Goal: Transaction & Acquisition: Purchase product/service

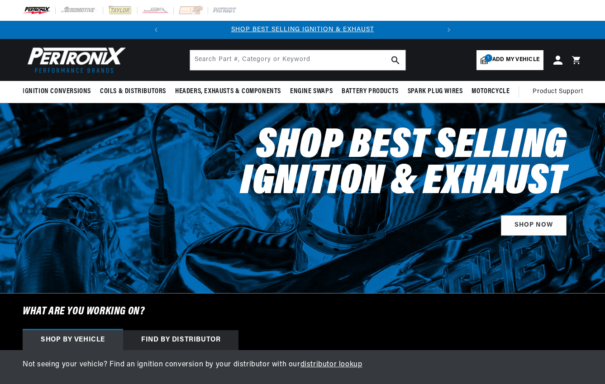
select select "1970"
select select "Chevrolet"
select select "Chevelle"
select select "396cid-6.5L"
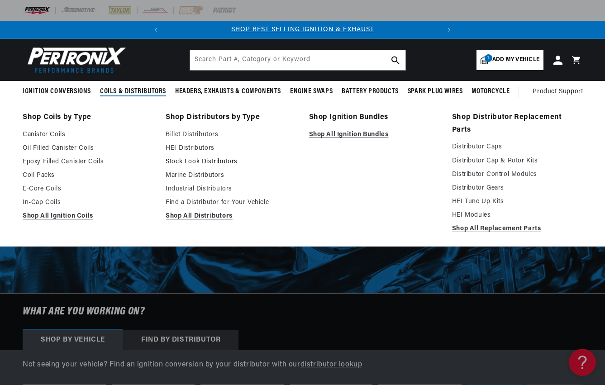
click at [204, 164] on link "Stock Look Distributors" at bounding box center [231, 162] width 130 height 11
click at [189, 201] on link "Find a Distributor for Your Vehicle" at bounding box center [231, 202] width 130 height 11
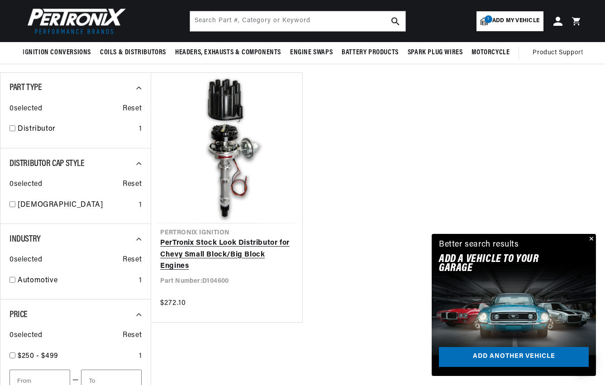
click at [222, 238] on link "PerTronix Stock Look Distributor for Chevy Small Block/Big Block Engines" at bounding box center [226, 255] width 133 height 35
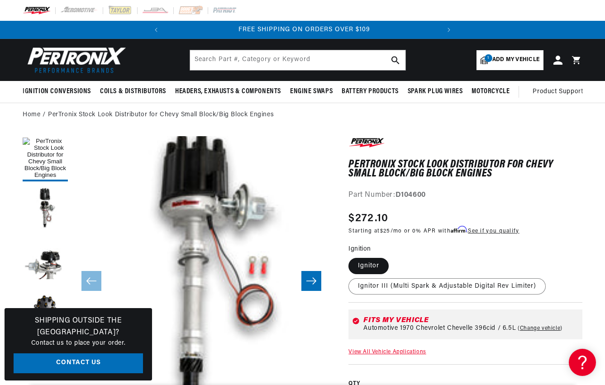
scroll to position [0, 274]
click at [376, 283] on label "Ignitor III (Multi Spark & Adjustable Digital Rev Limiter)" at bounding box center [447, 286] width 197 height 16
click at [393, 257] on input "Ignitor III (Multi Spark & Adjustable Digital Rev Limiter)" at bounding box center [393, 256] width 0 height 0
radio input "true"
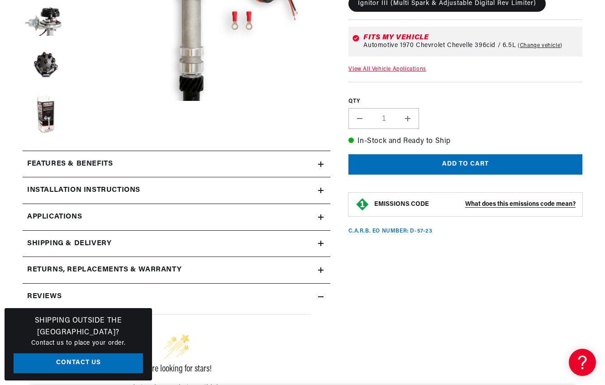
scroll to position [0, 274]
click at [320, 164] on icon at bounding box center [320, 164] width 5 height 0
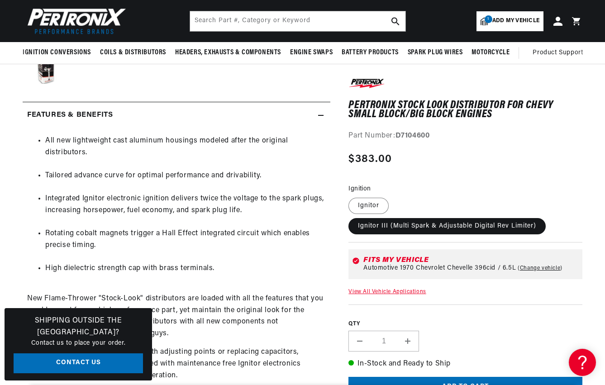
scroll to position [281, 0]
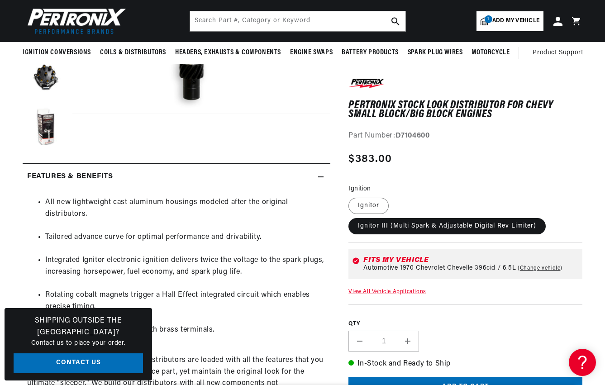
click at [320, 175] on icon at bounding box center [320, 176] width 5 height 5
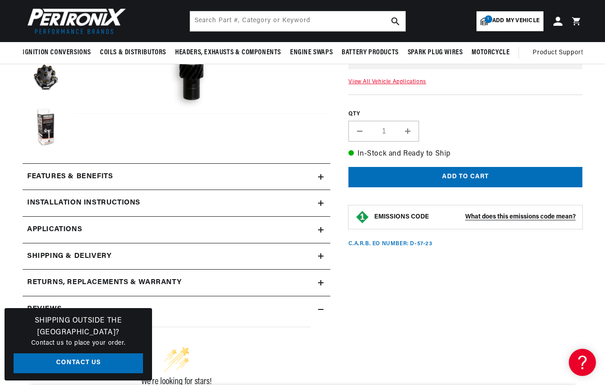
click at [319, 205] on icon at bounding box center [320, 203] width 5 height 5
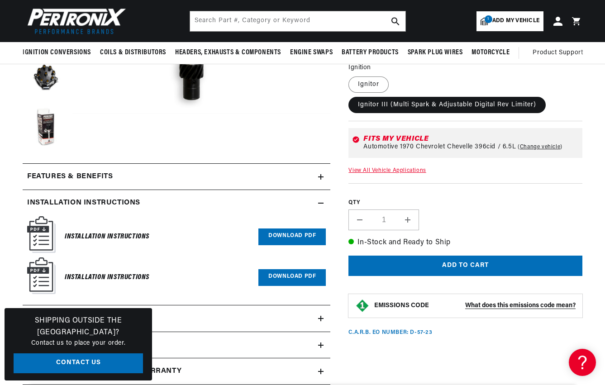
scroll to position [0, 0]
click at [320, 201] on icon at bounding box center [320, 203] width 5 height 5
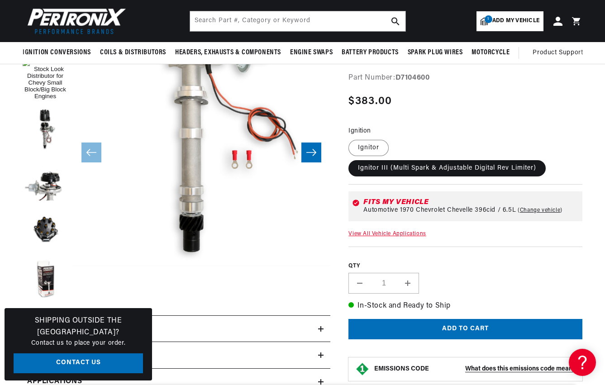
scroll to position [25, 0]
click at [44, 235] on button "Load image 4 in gallery view" at bounding box center [45, 229] width 45 height 45
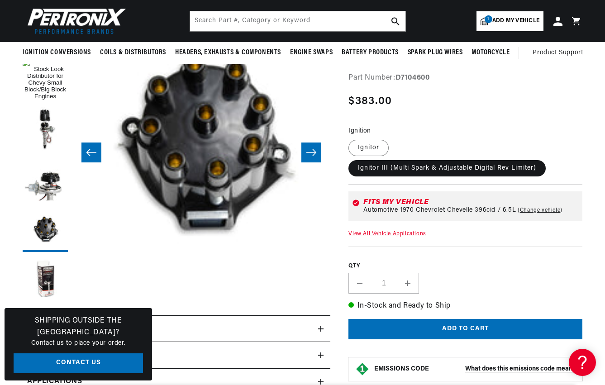
scroll to position [0, 904]
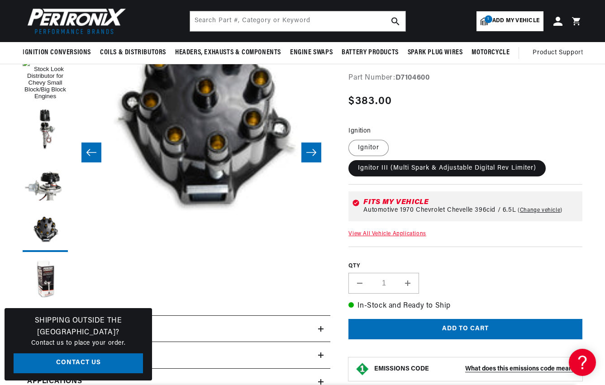
click at [315, 156] on icon "Slide right" at bounding box center [311, 152] width 11 height 9
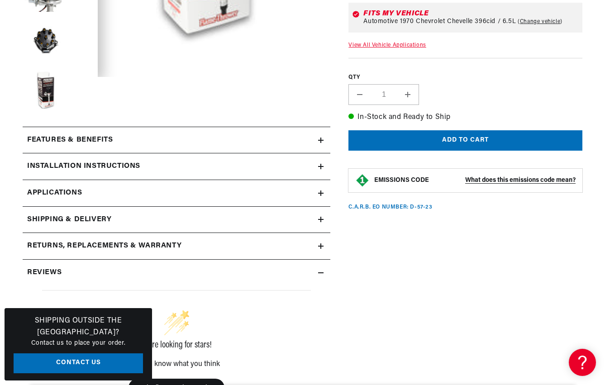
scroll to position [0, 274]
click at [320, 138] on icon at bounding box center [320, 140] width 5 height 5
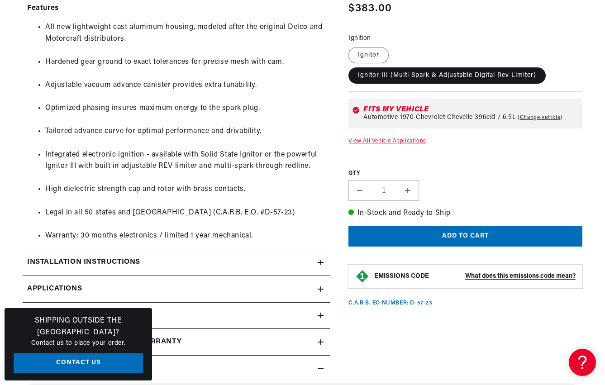
scroll to position [764, 0]
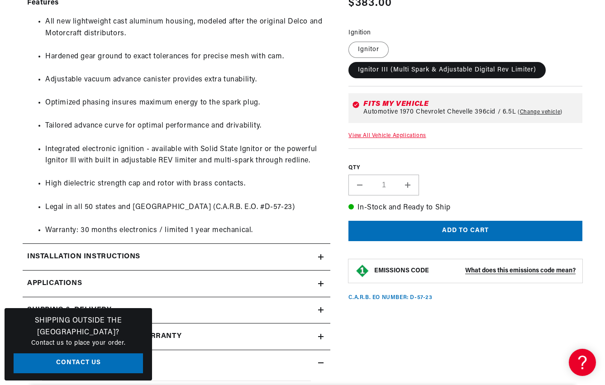
click at [299, 254] on div "Installation instructions" at bounding box center [171, 257] width 296 height 12
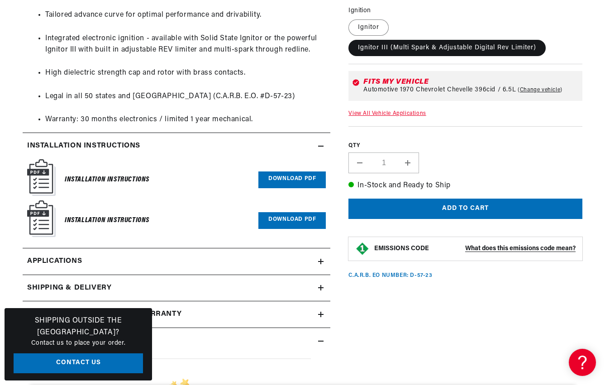
scroll to position [0, 274]
click at [303, 172] on link "Download PDF" at bounding box center [292, 180] width 67 height 17
click at [272, 212] on link "Download PDF" at bounding box center [292, 220] width 67 height 17
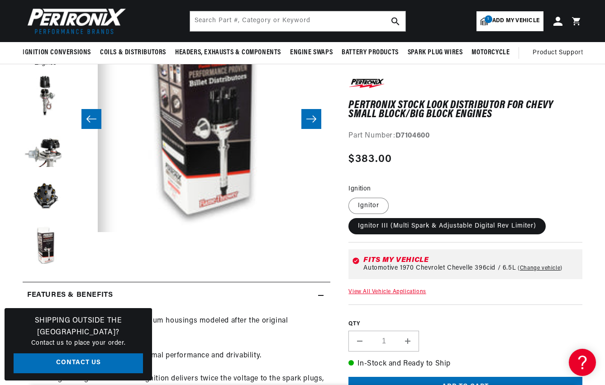
scroll to position [113, 0]
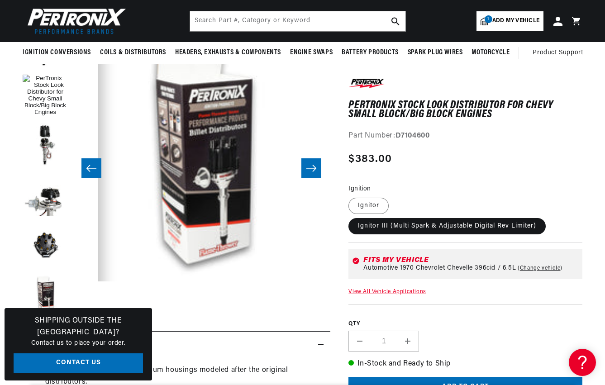
click at [318, 346] on div "Features & Benefits" at bounding box center [171, 345] width 296 height 12
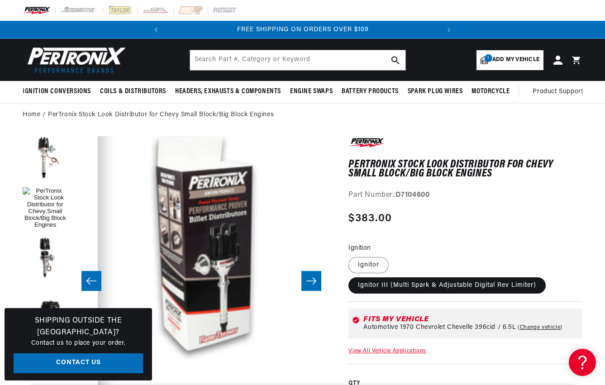
scroll to position [0, 0]
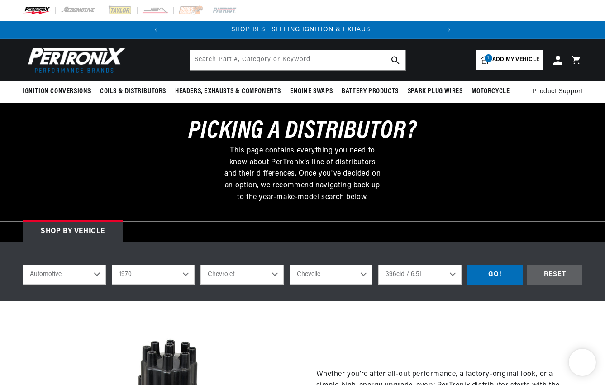
select select "1970"
select select "Chevrolet"
select select "Chevelle"
select select "396cid-6.5L"
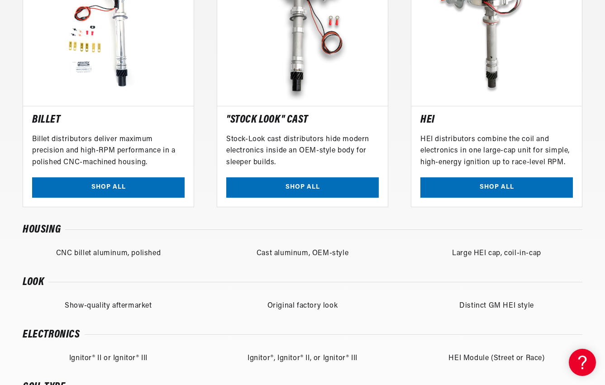
scroll to position [699, 0]
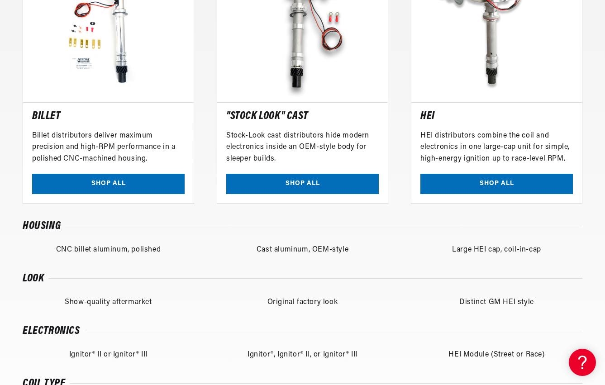
click at [100, 179] on link "SHOP ALL" at bounding box center [108, 184] width 153 height 20
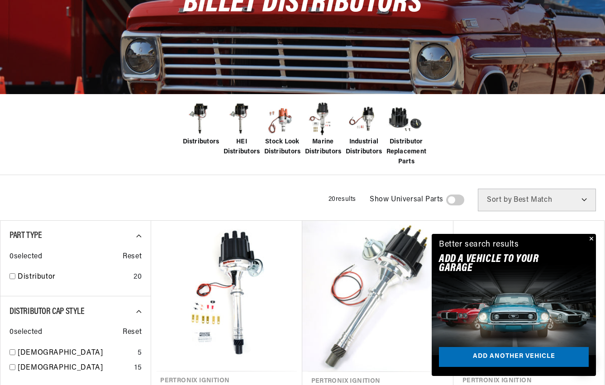
scroll to position [0, 274]
click at [590, 239] on button "Close" at bounding box center [590, 239] width 11 height 11
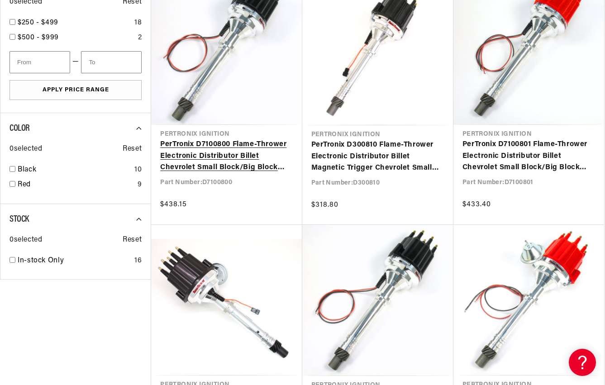
scroll to position [644, 0]
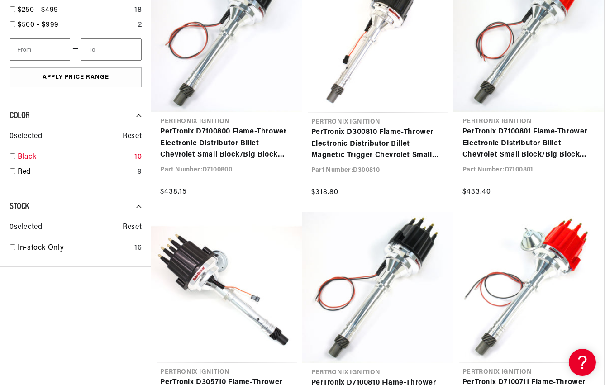
click at [13, 153] on input "checkbox" at bounding box center [13, 156] width 6 height 6
checkbox input "true"
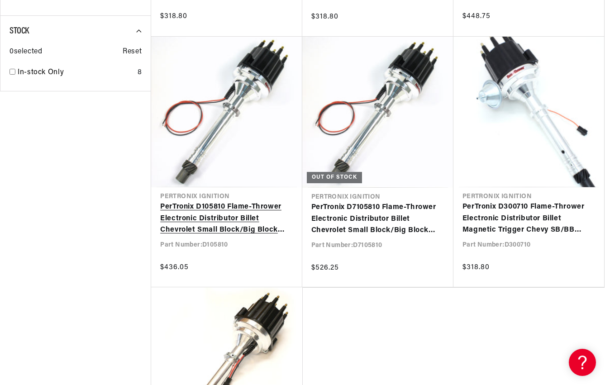
scroll to position [845, 0]
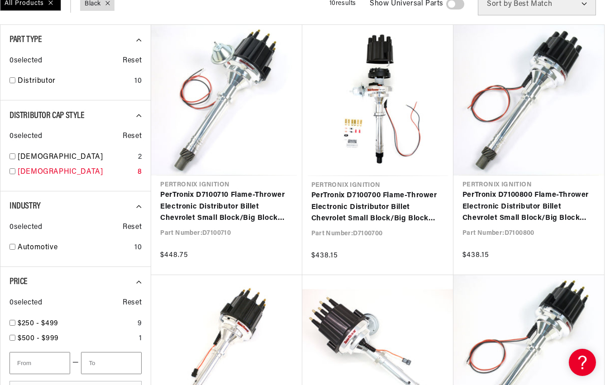
click at [15, 172] on div "Male 8" at bounding box center [76, 174] width 132 height 15
checkbox input "true"
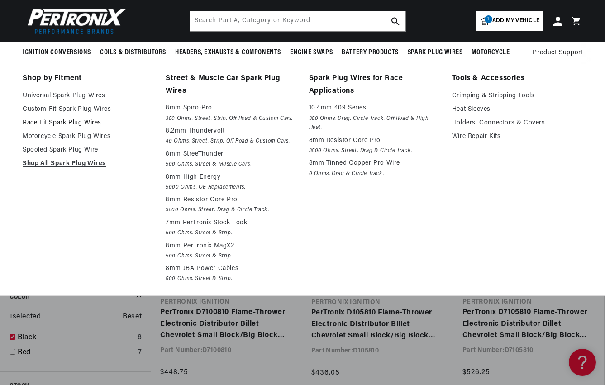
click at [93, 124] on link "Race Fit Spark Plug Wires" at bounding box center [88, 123] width 130 height 11
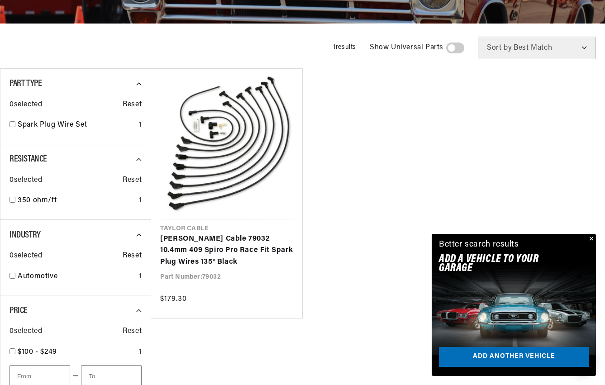
scroll to position [0, 274]
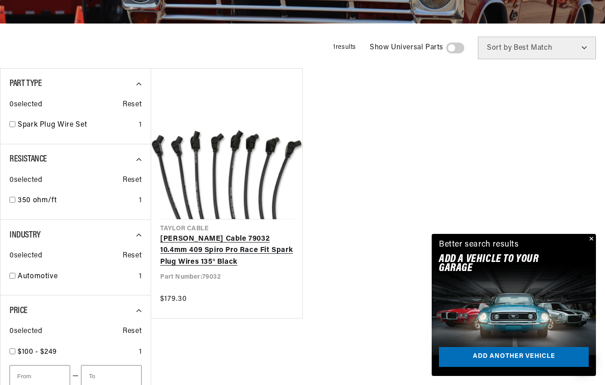
click at [264, 253] on link "[PERSON_NAME] Cable 79032 10.4mm 409 Spiro Pro Race Fit Spark Plug Wires 135° B…" at bounding box center [226, 251] width 133 height 35
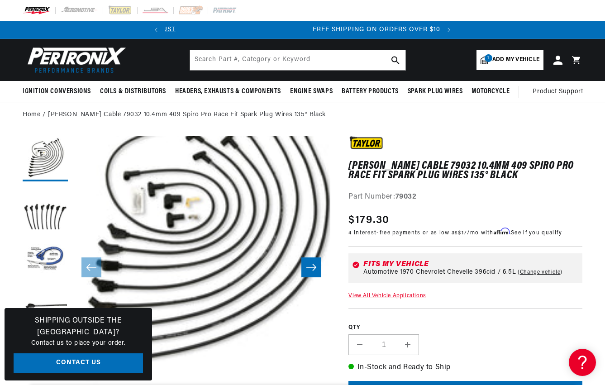
scroll to position [0, 274]
click at [48, 217] on button "Load image 2 in gallery view" at bounding box center [45, 208] width 45 height 45
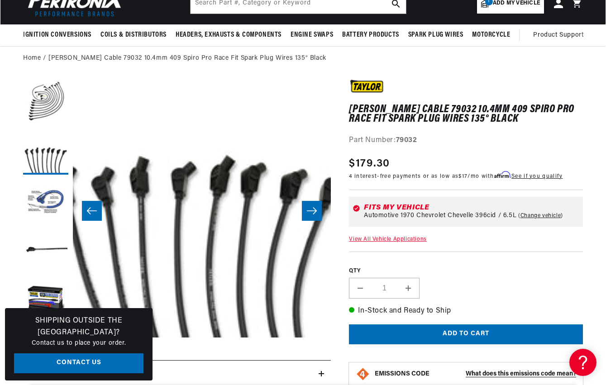
scroll to position [91, 0]
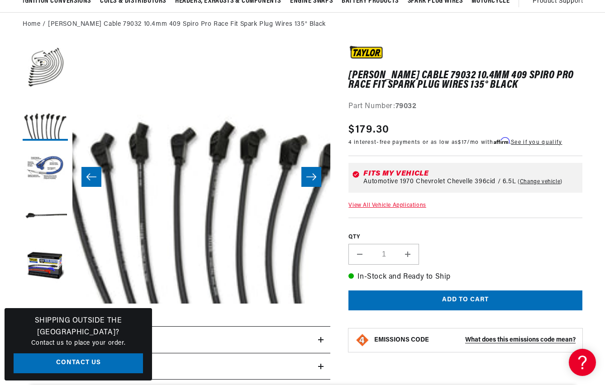
click at [47, 304] on button "Open media 2 in modal" at bounding box center [47, 304] width 0 height 0
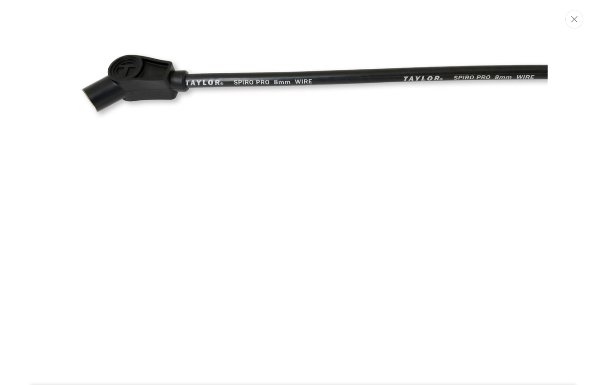
scroll to position [1665, 0]
